Goal: Task Accomplishment & Management: Use online tool/utility

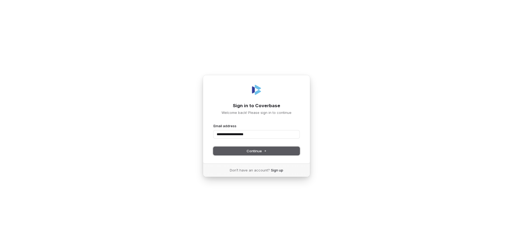
click at [275, 153] on button "Continue" at bounding box center [256, 151] width 86 height 8
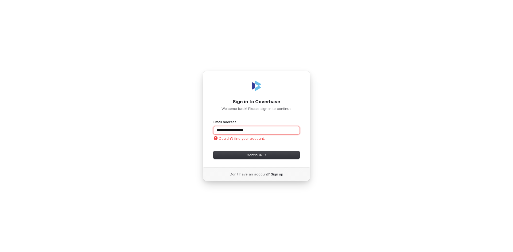
drag, startPoint x: 259, startPoint y: 130, endPoint x: 204, endPoint y: 128, distance: 55.1
click at [204, 128] on div "**********" at bounding box center [256, 119] width 107 height 97
click at [213, 120] on button "submit" at bounding box center [213, 120] width 0 height 0
type input "**********"
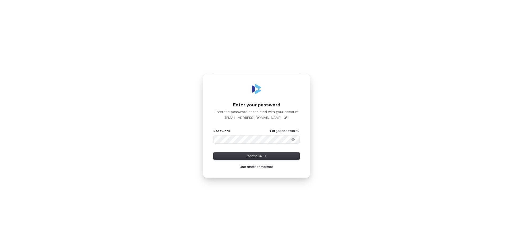
click at [213, 129] on button "submit" at bounding box center [213, 129] width 0 height 0
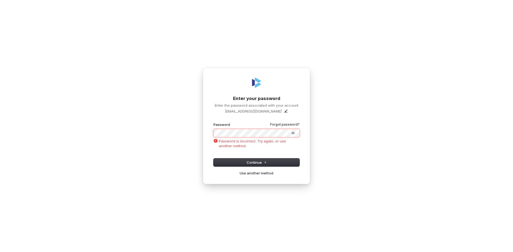
click at [213, 122] on button "submit" at bounding box center [213, 122] width 0 height 0
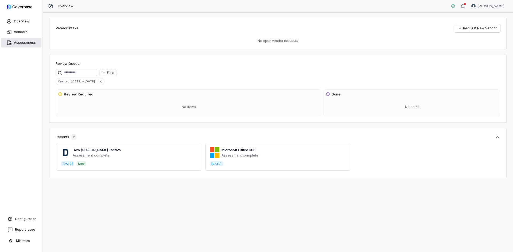
click at [22, 42] on span "Assessments" at bounding box center [25, 43] width 22 height 4
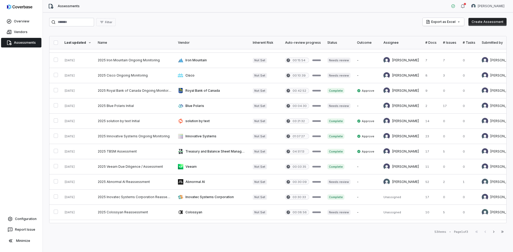
scroll to position [134, 0]
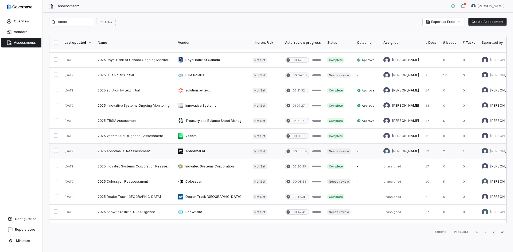
click at [144, 150] on link at bounding box center [135, 151] width 80 height 15
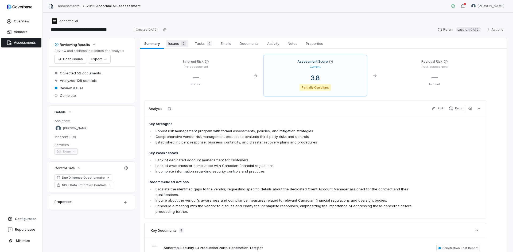
click at [177, 43] on span "Issues 2" at bounding box center [177, 43] width 22 height 7
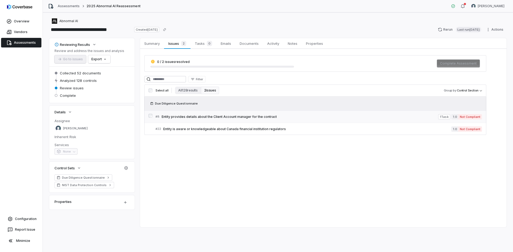
click at [211, 121] on link "# 8 Entity provides details about the Client Account manager for the contract 1…" at bounding box center [318, 117] width 326 height 12
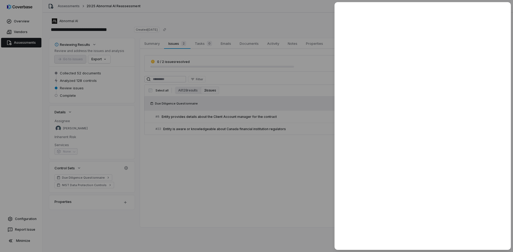
click at [263, 168] on div at bounding box center [256, 126] width 513 height 252
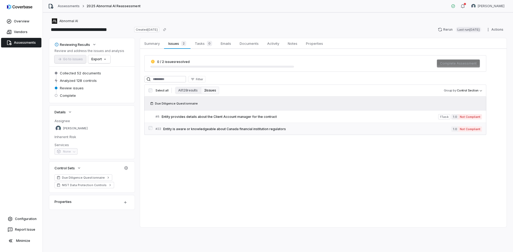
click at [228, 128] on span "Entity is aware or knowledgeable about Canada financial institution regulators" at bounding box center [307, 129] width 288 height 4
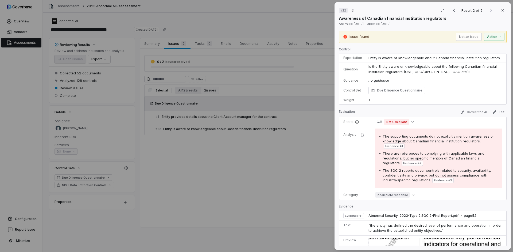
click at [240, 152] on div "# 22 Result 2 of 2 Close Awareness of Canadian financial institution regulators…" at bounding box center [256, 126] width 513 height 252
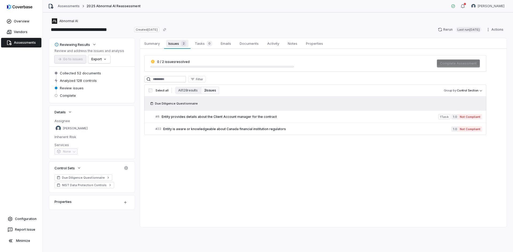
click at [177, 46] on span "Issues 2" at bounding box center [177, 43] width 22 height 7
click at [150, 40] on link "Summary Summary" at bounding box center [152, 43] width 24 height 11
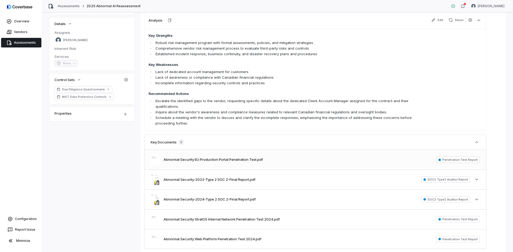
scroll to position [41, 0]
